Goal: Find contact information: Find contact information

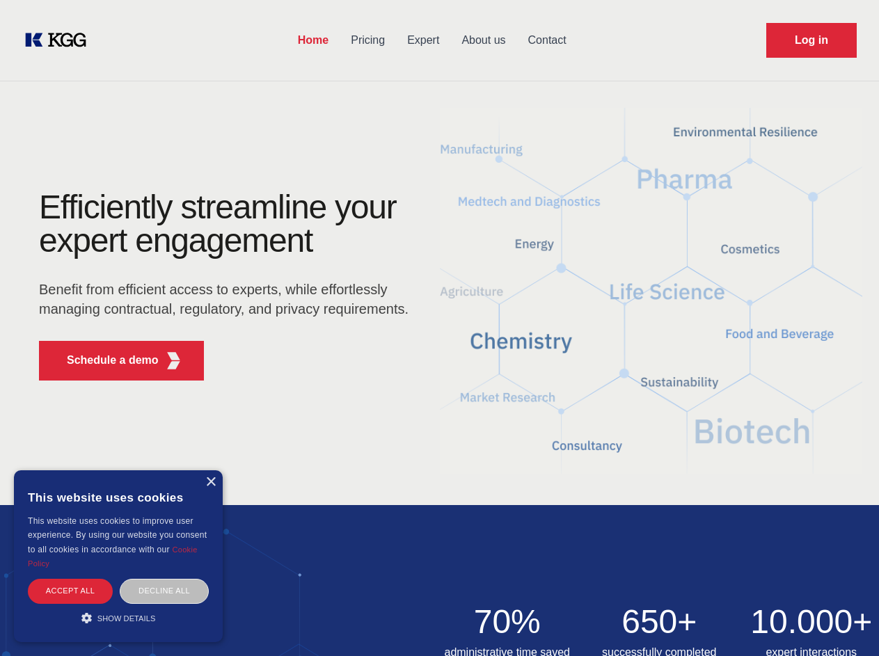
click at [439, 328] on div "Efficiently streamline your expert engagement Benefit from efficient access to …" at bounding box center [228, 291] width 423 height 201
click at [104, 360] on p "Schedule a demo" at bounding box center [113, 360] width 92 height 17
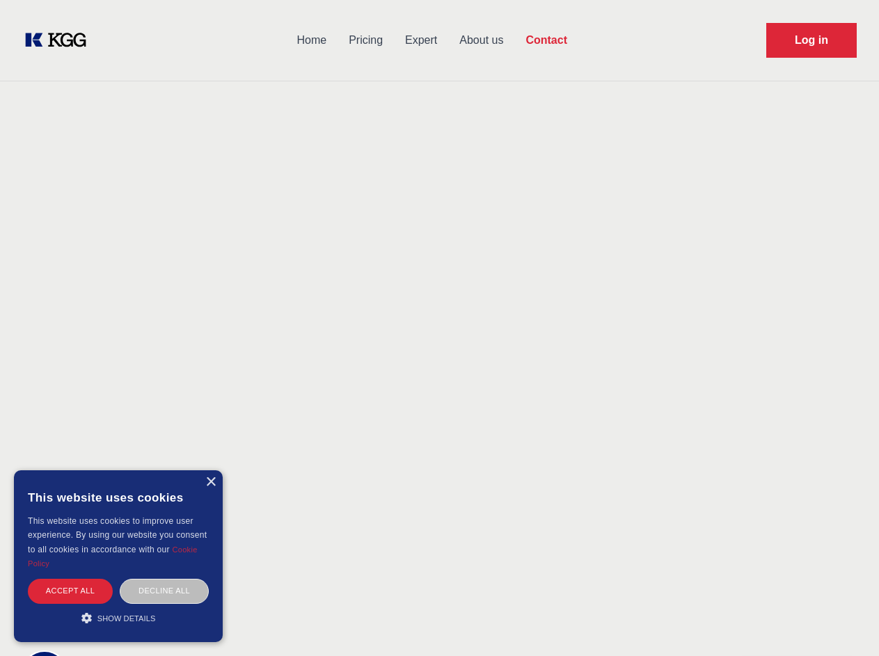
click at [210, 482] on div "× This website uses cookies This website uses cookies to improve user experienc…" at bounding box center [118, 556] width 209 height 172
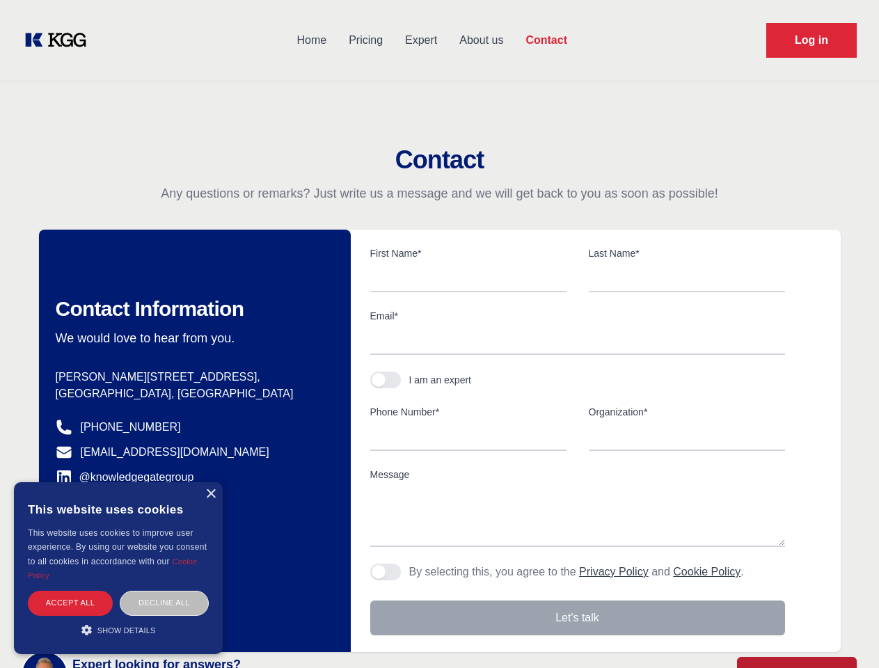
click at [70, 591] on div "Accept all" at bounding box center [70, 603] width 85 height 24
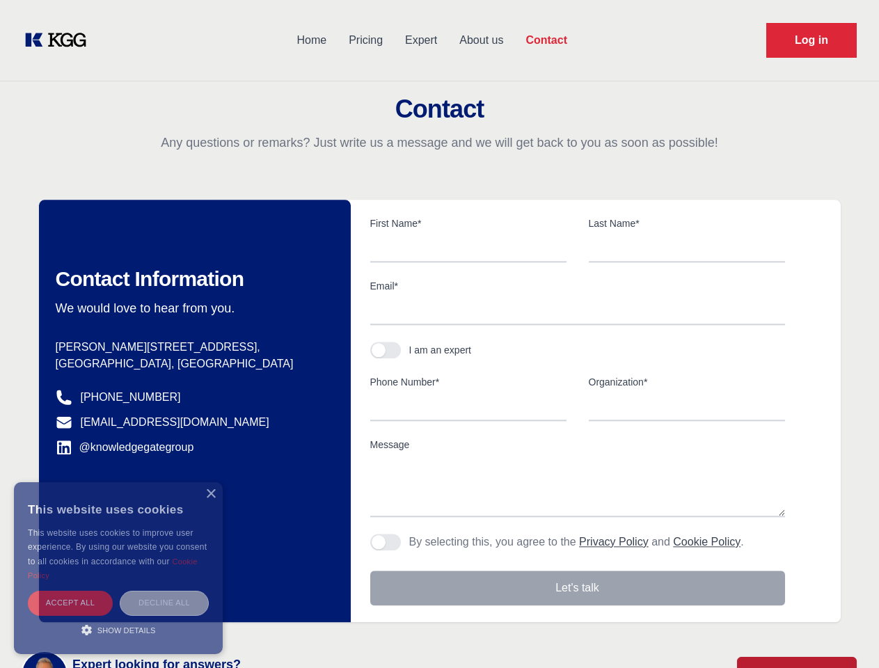
click at [164, 591] on div "Decline all" at bounding box center [164, 603] width 89 height 24
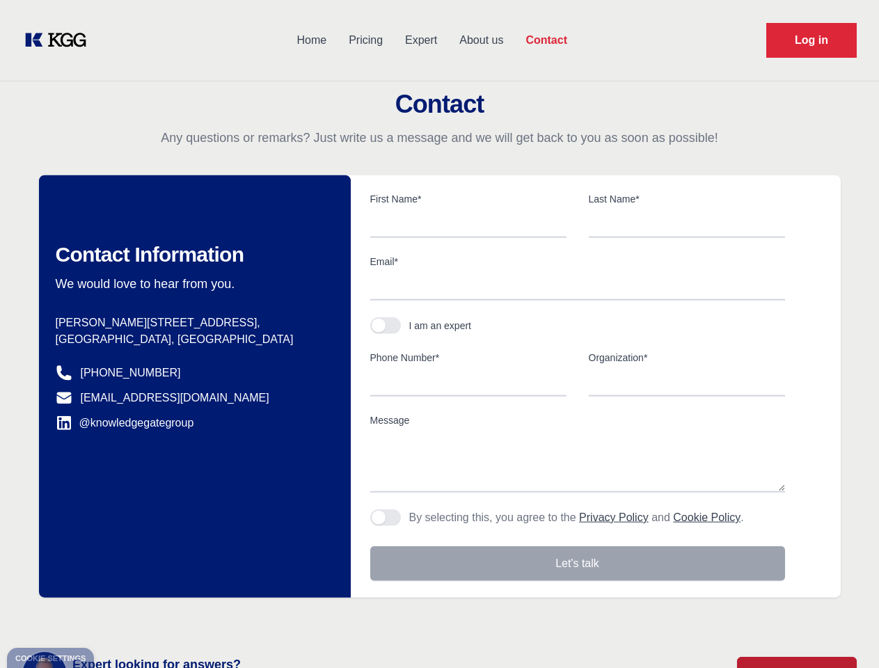
click at [118, 618] on main "Contact Any questions or remarks? Just write us a message and we will get back …" at bounding box center [439, 362] width 879 height 724
